Goal: Task Accomplishment & Management: Manage account settings

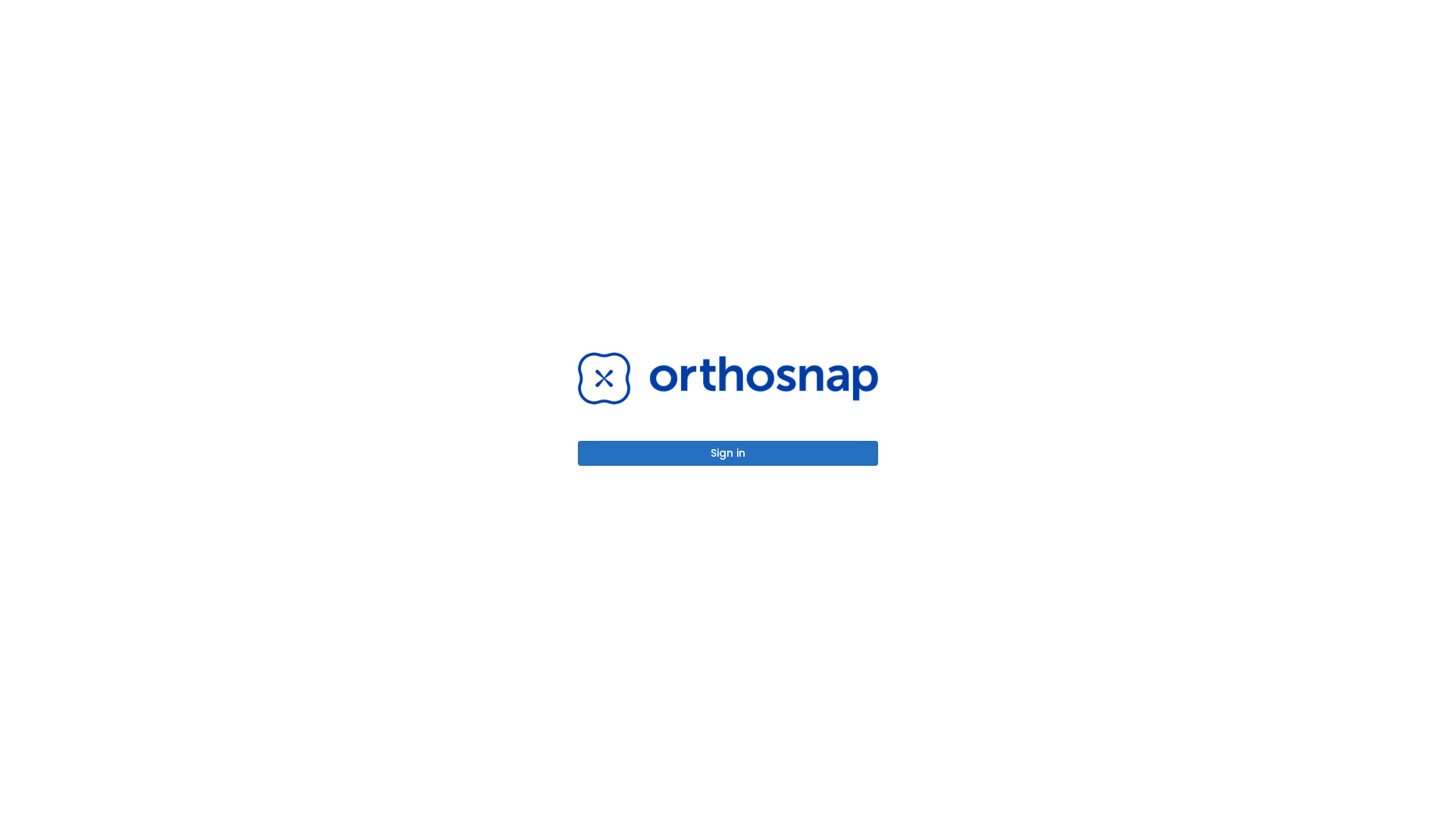
click at [728, 453] on button "Sign in" at bounding box center [727, 453] width 301 height 25
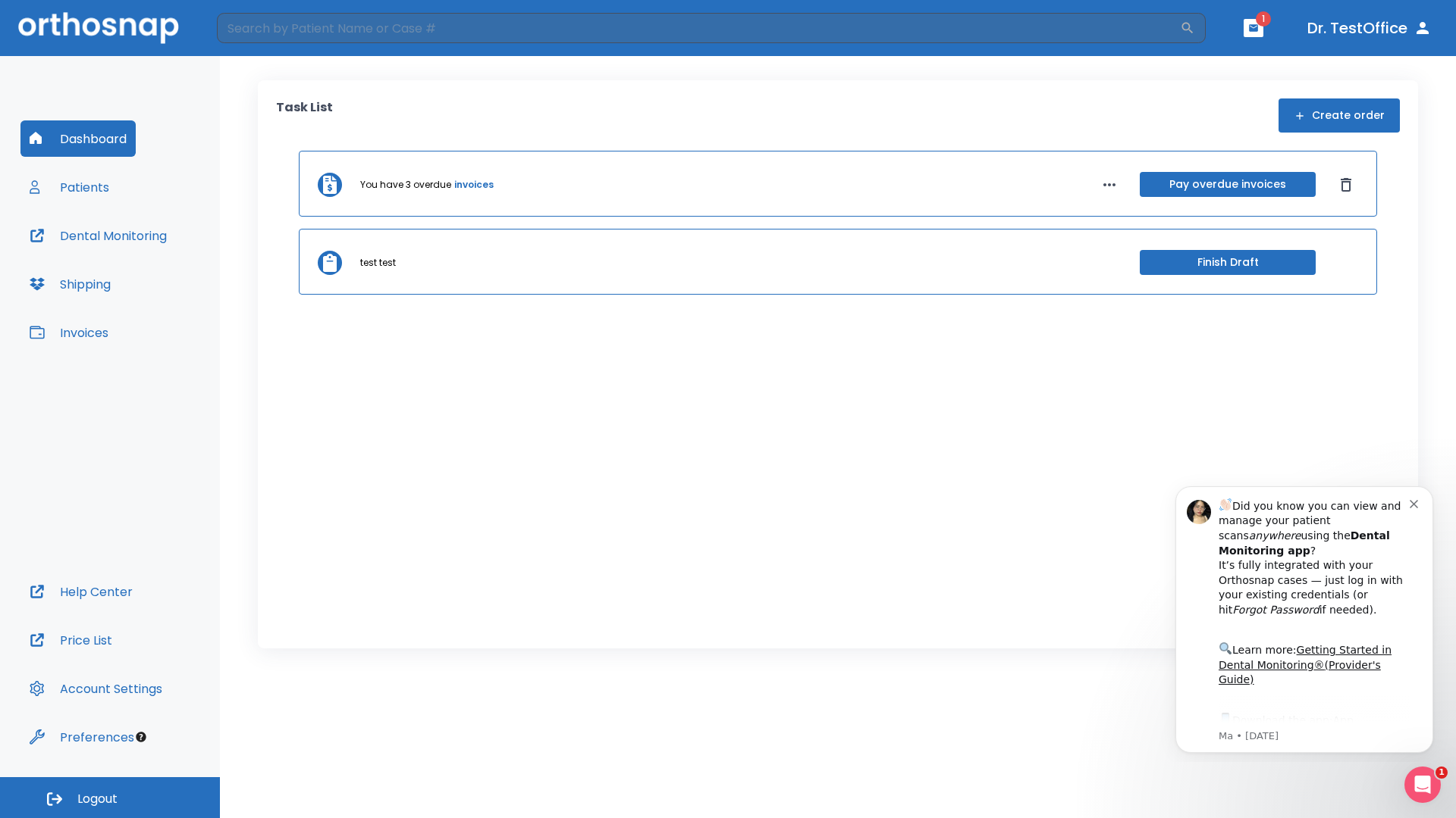
click at [110, 798] on span "Logout" at bounding box center [98, 800] width 40 height 16
